Goal: Obtain resource: Download file/media

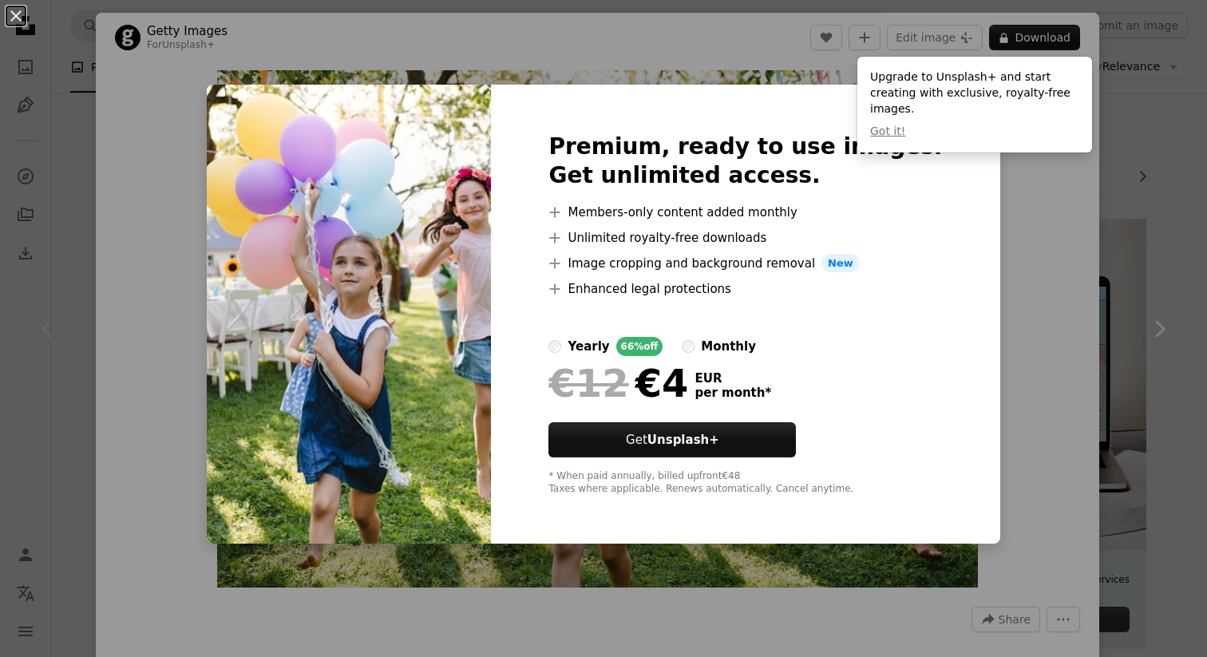
click at [1137, 182] on div "An X shape Premium, ready to use images. Get unlimited access. A plus sign Memb…" at bounding box center [603, 328] width 1207 height 657
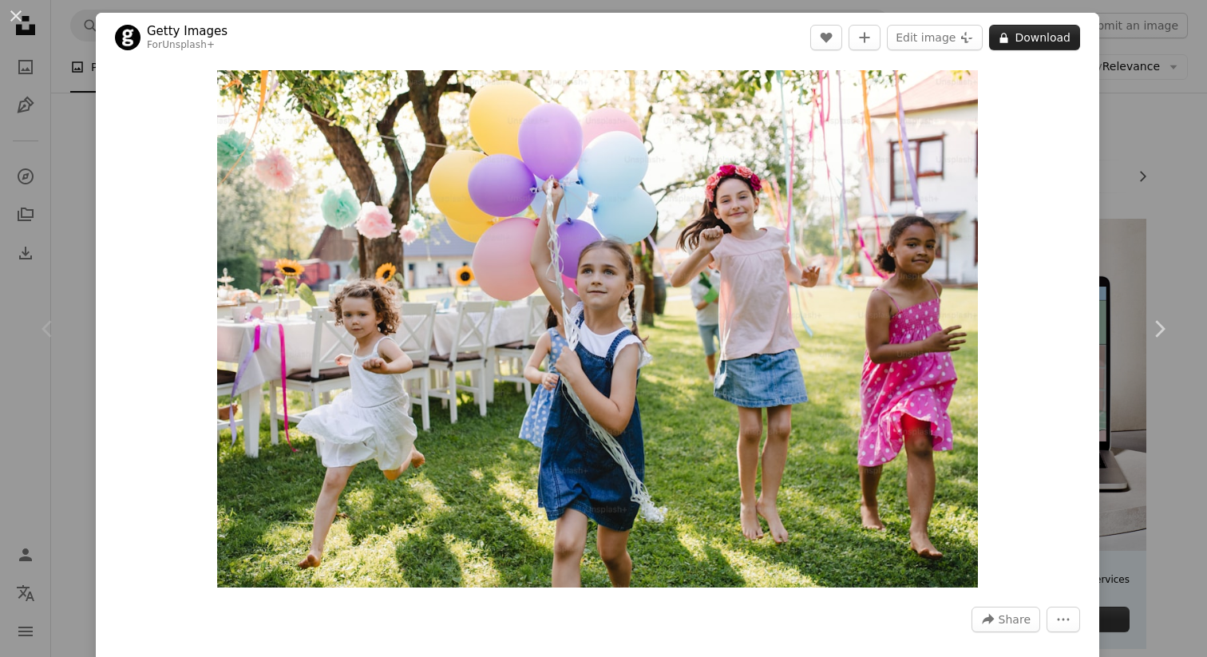
click at [1028, 46] on button "A lock Download" at bounding box center [1034, 38] width 91 height 26
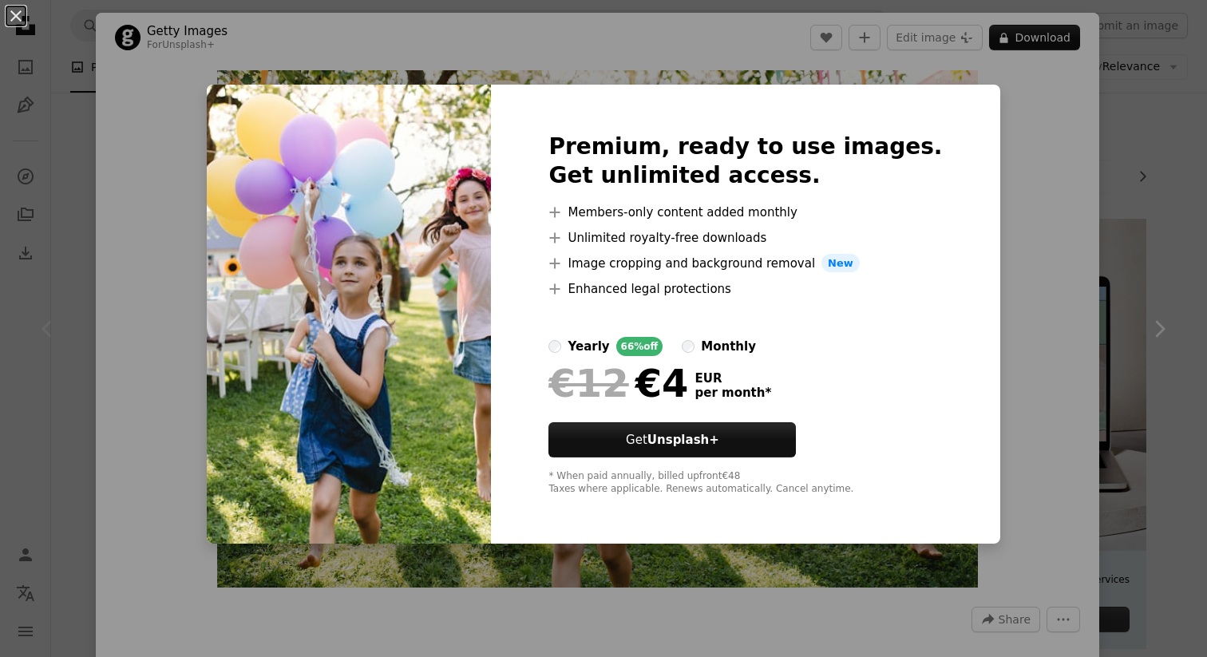
click at [1039, 208] on div "An X shape Premium, ready to use images. Get unlimited access. A plus sign Memb…" at bounding box center [603, 328] width 1207 height 657
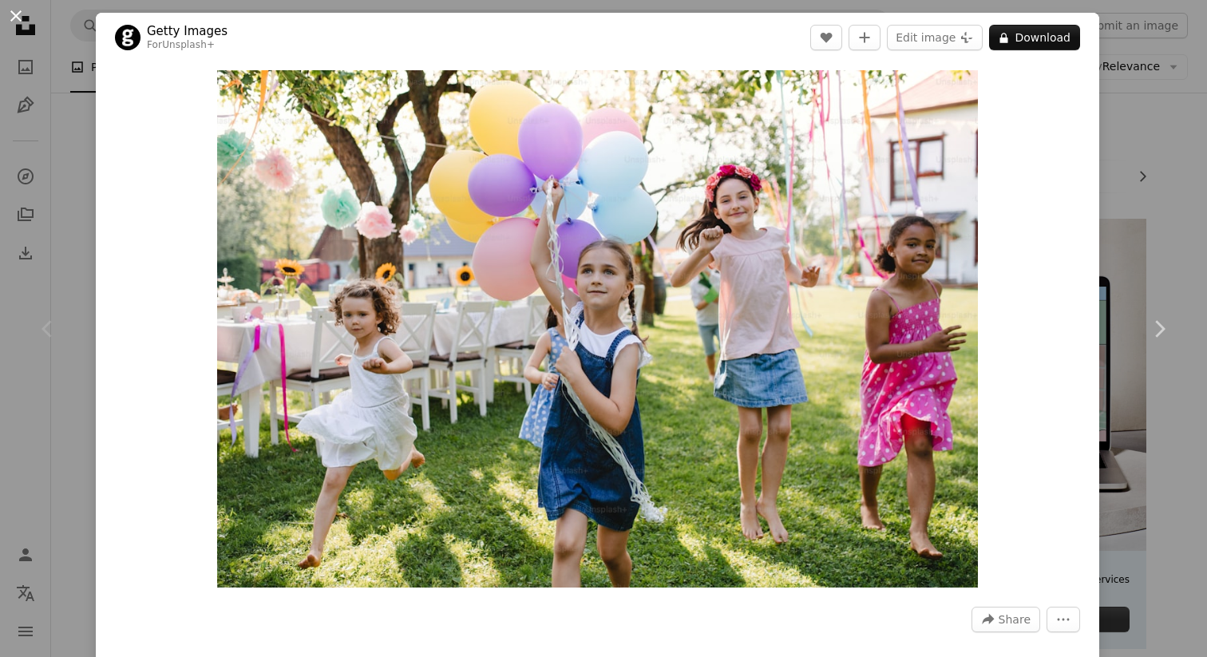
click at [13, 17] on button "An X shape" at bounding box center [15, 15] width 19 height 19
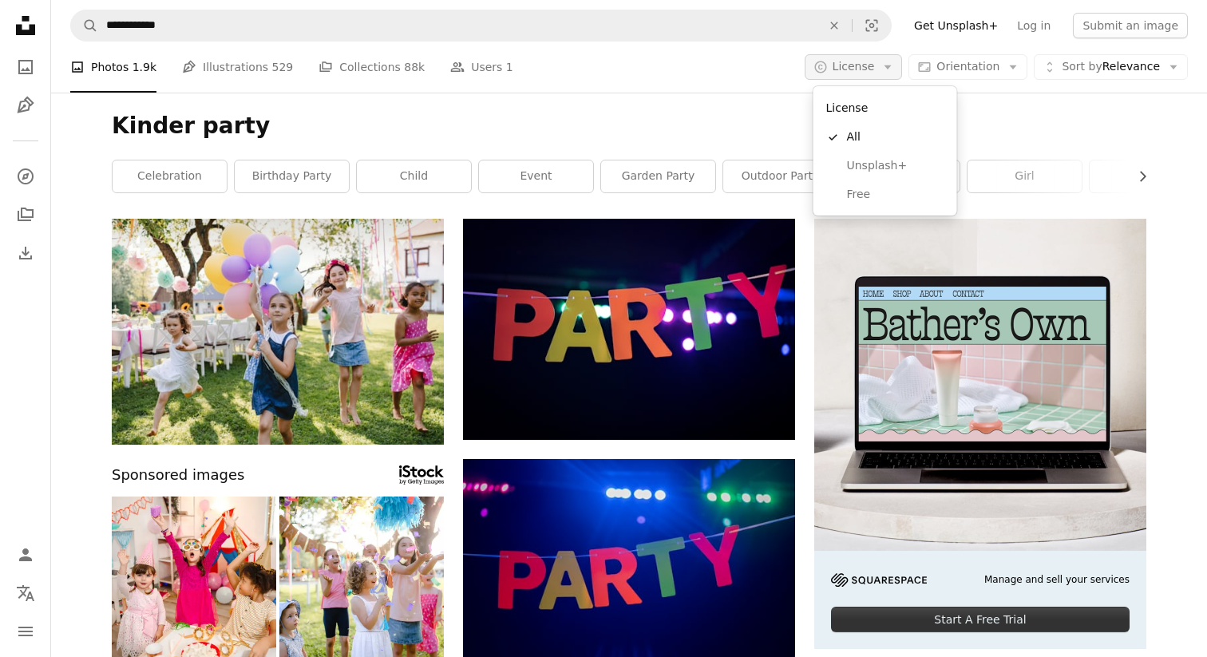
click at [885, 72] on button "A copyright icon © License Arrow down" at bounding box center [854, 67] width 98 height 26
click at [866, 195] on span "Free" at bounding box center [895, 195] width 97 height 16
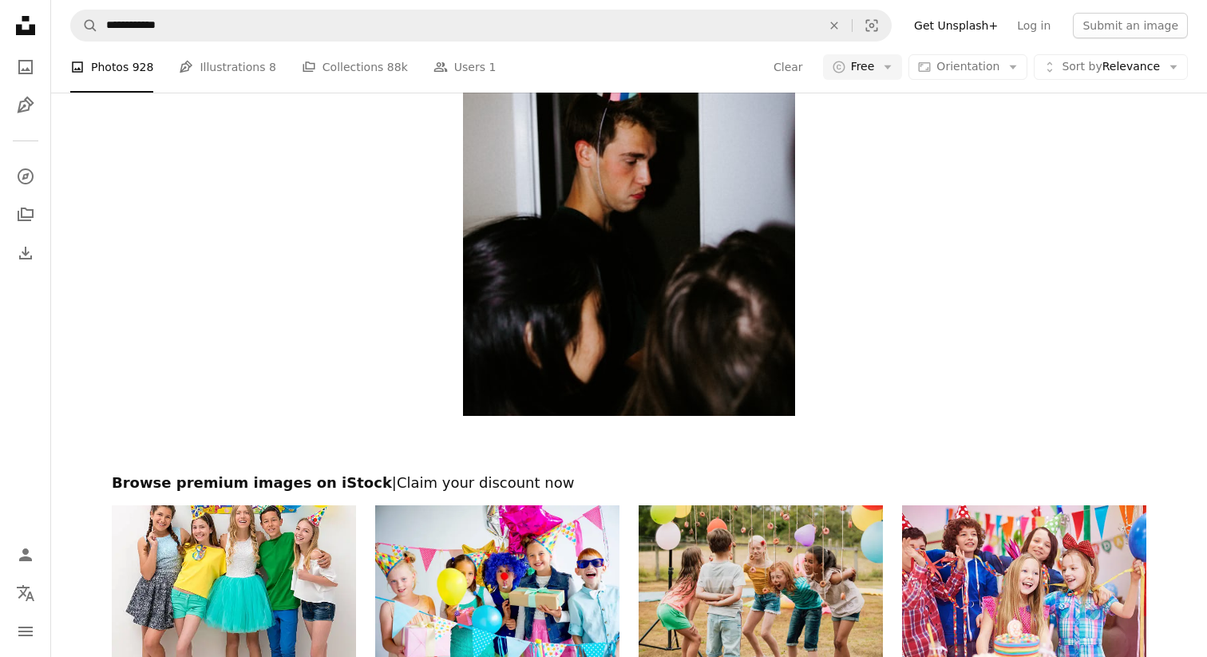
scroll to position [2491, 0]
